Goal: Task Accomplishment & Management: Use online tool/utility

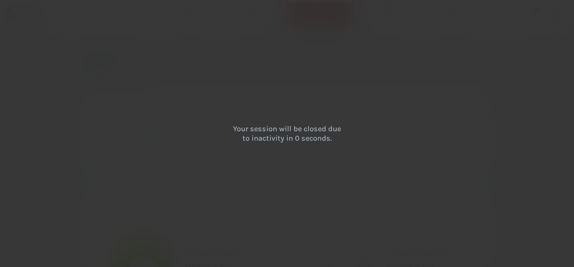
select select "English"
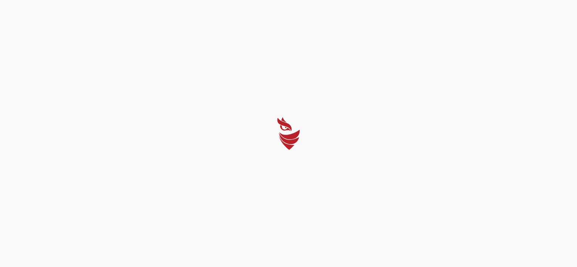
select select "English"
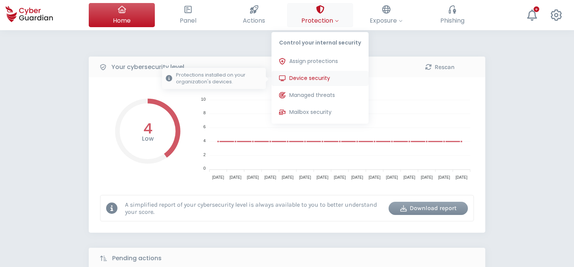
click at [317, 78] on span "Device security" at bounding box center [309, 78] width 41 height 8
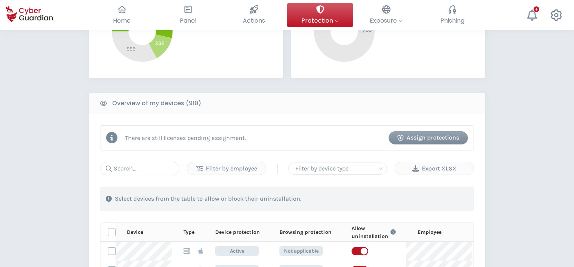
scroll to position [227, 0]
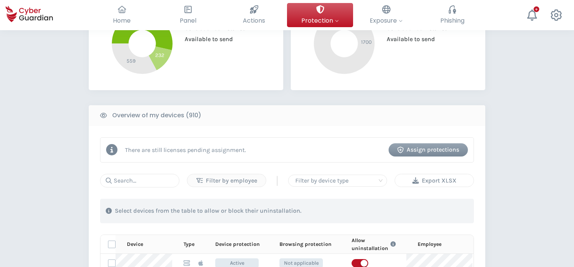
click at [442, 178] on div "Export XLSX" at bounding box center [434, 180] width 67 height 9
click at [519, 106] on div "PROTECTION > Device security How does it work? Add employees Install the protec…" at bounding box center [287, 210] width 574 height 813
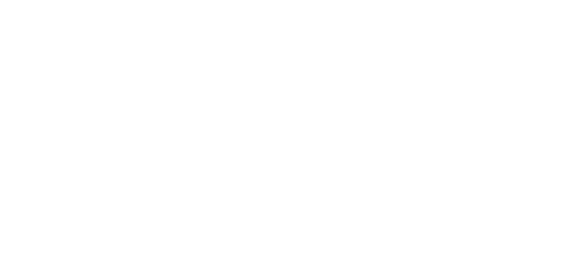
scroll to position [0, 0]
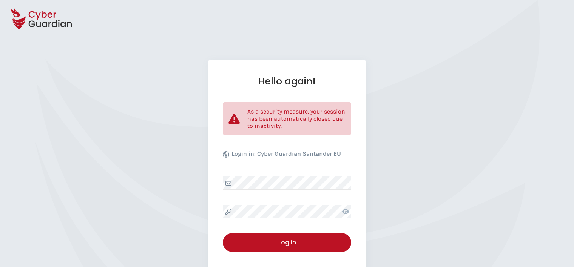
select select "English"
drag, startPoint x: 478, startPoint y: 56, endPoint x: 479, endPoint y: 5, distance: 50.7
click at [478, 50] on div "Hello again! As a security measure, your session has been automatically closed …" at bounding box center [287, 205] width 574 height 411
